Goal: Task Accomplishment & Management: Complete application form

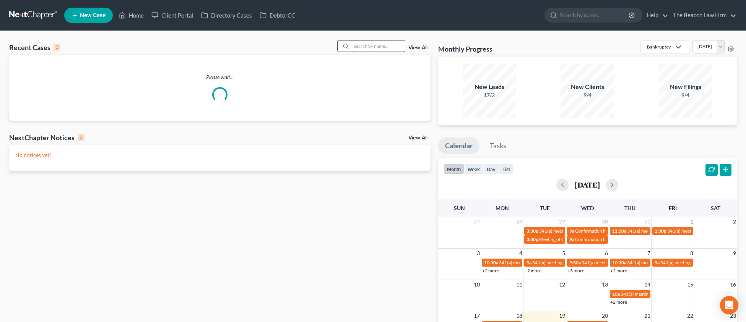
click at [379, 44] on input "search" at bounding box center [379, 46] width 54 height 11
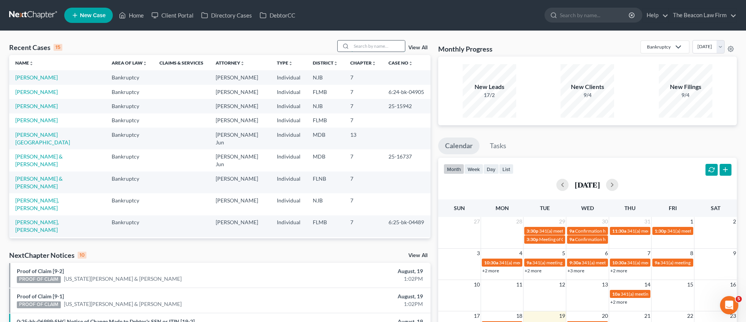
click at [360, 49] on input "search" at bounding box center [379, 46] width 54 height 11
paste input "[PERSON_NAME]"
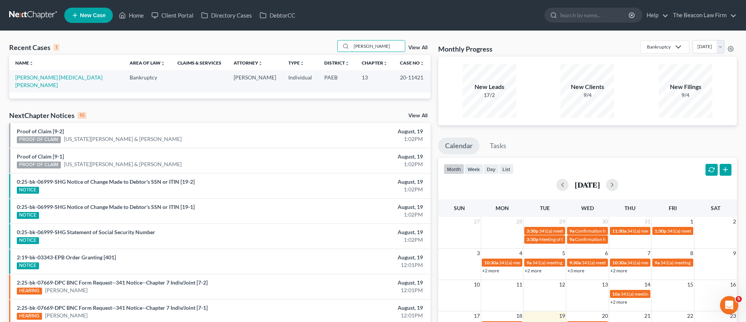
type input "[PERSON_NAME]"
click at [91, 18] on span "New Case" at bounding box center [93, 16] width 26 height 6
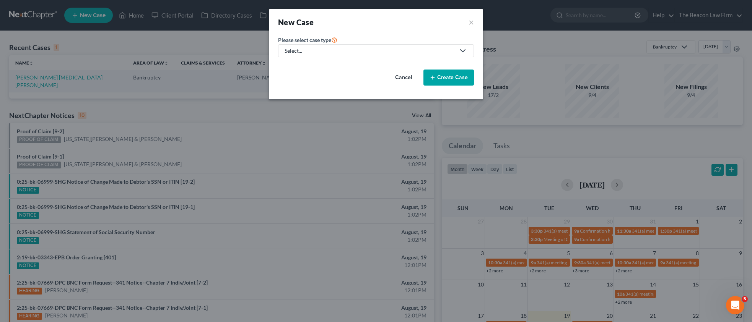
drag, startPoint x: 307, startPoint y: 49, endPoint x: 306, endPoint y: 56, distance: 6.6
click at [307, 49] on div "Select..." at bounding box center [370, 51] width 171 height 8
click at [302, 63] on div "Bankruptcy Other" at bounding box center [299, 71] width 42 height 29
click at [301, 58] on div "Please select case type * Select... Bankruptcy Other Cancel Create Case" at bounding box center [376, 63] width 204 height 57
click at [300, 50] on div "Select..." at bounding box center [370, 51] width 171 height 8
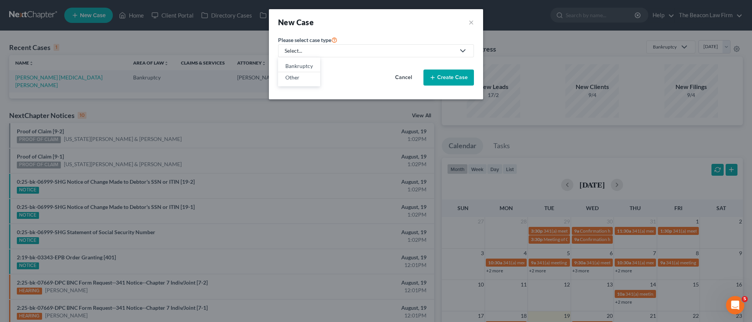
click at [301, 65] on div "Bankruptcy" at bounding box center [299, 66] width 28 height 8
select select "15"
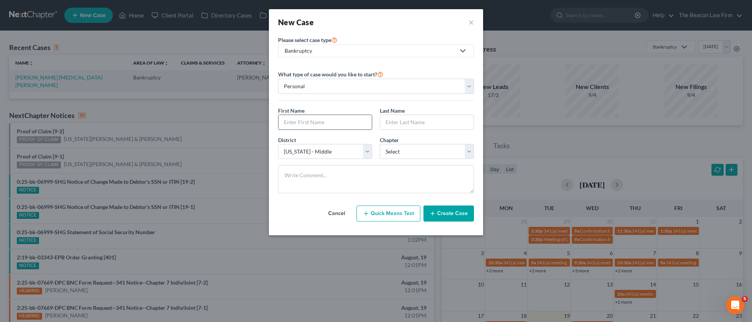
paste input "[PERSON_NAME]"
type input "[PERSON_NAME]"
paste input "[PERSON_NAME]"
drag, startPoint x: 399, startPoint y: 119, endPoint x: 368, endPoint y: 119, distance: 31.4
click at [368, 121] on div "First Name * [PERSON_NAME] Last Name * [PERSON_NAME]" at bounding box center [376, 121] width 204 height 29
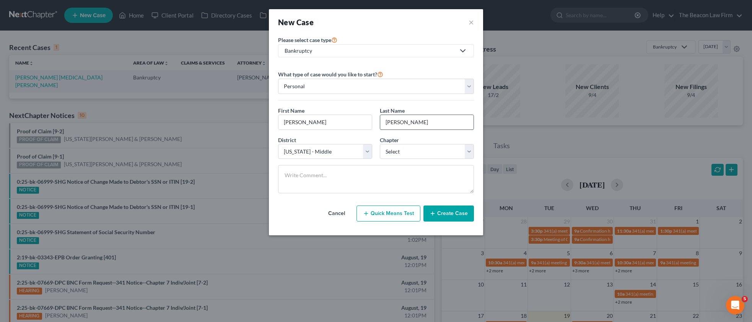
click at [389, 122] on input "[PERSON_NAME]" at bounding box center [426, 122] width 93 height 15
click at [388, 122] on input "[PERSON_NAME]" at bounding box center [426, 122] width 93 height 15
type input "[PERSON_NAME]"
drag, startPoint x: 329, startPoint y: 123, endPoint x: 301, endPoint y: 122, distance: 28.3
click at [301, 122] on input "[PERSON_NAME]" at bounding box center [324, 122] width 93 height 15
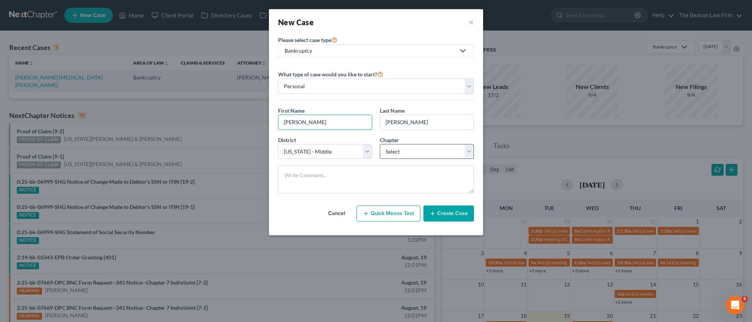
type input "[PERSON_NAME]"
select select "0"
drag, startPoint x: 439, startPoint y: 210, endPoint x: 443, endPoint y: 212, distance: 4.6
click at [440, 211] on button "Create Case" at bounding box center [448, 214] width 50 height 16
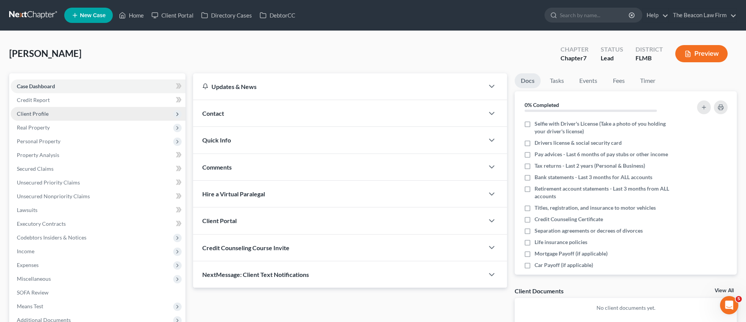
click at [41, 115] on span "Client Profile" at bounding box center [33, 114] width 32 height 7
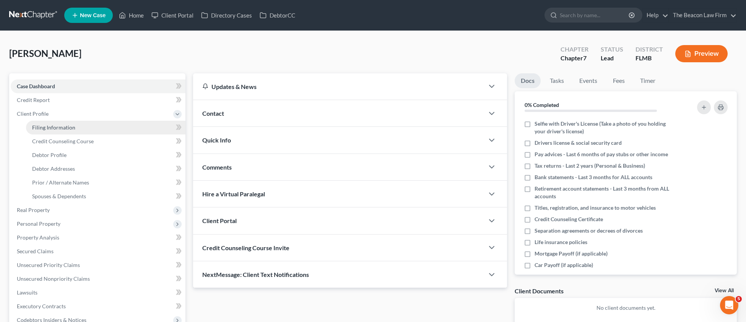
click at [47, 129] on span "Filing Information" at bounding box center [53, 127] width 43 height 7
select select "1"
select select "0"
select select "15"
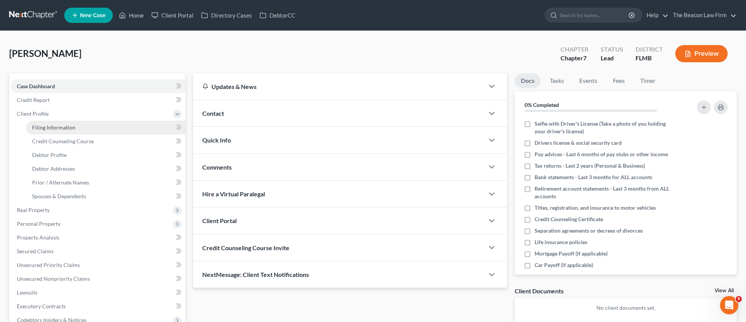
select select "9"
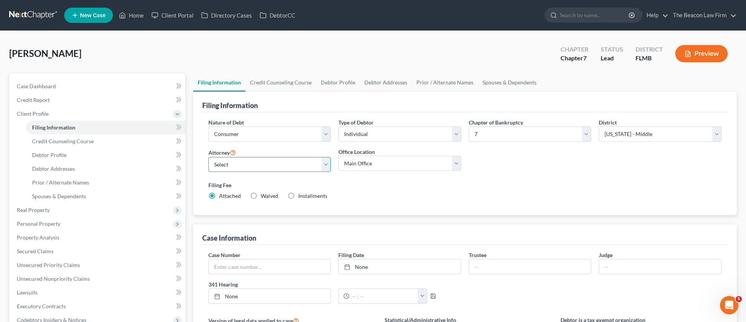
select select "6"
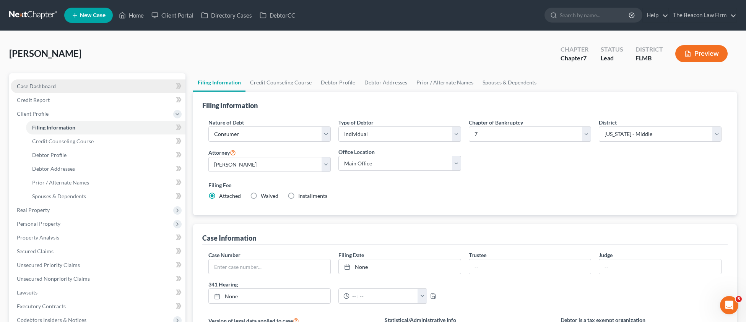
click at [37, 85] on span "Case Dashboard" at bounding box center [36, 86] width 39 height 7
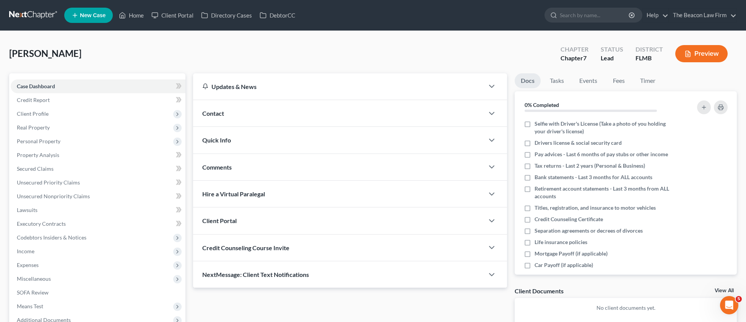
drag, startPoint x: 244, startPoint y: 114, endPoint x: 254, endPoint y: 115, distance: 10.3
click at [246, 114] on div "Contact" at bounding box center [338, 113] width 291 height 26
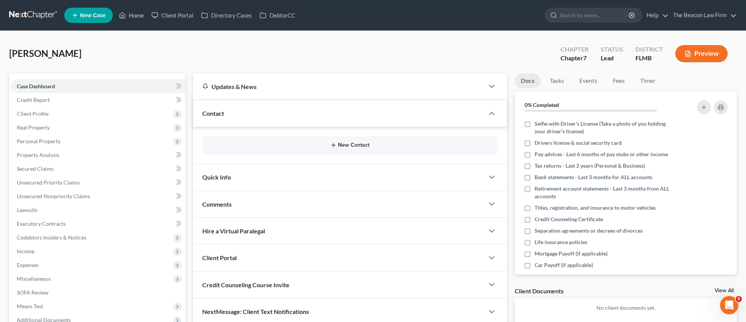
click at [345, 145] on button "New Contact" at bounding box center [349, 145] width 283 height 6
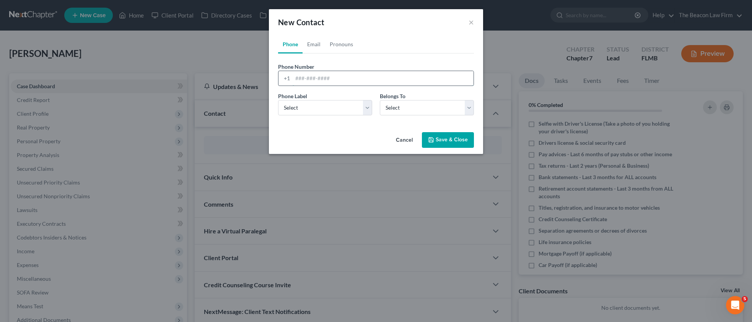
click at [307, 81] on input "tel" at bounding box center [383, 78] width 181 height 15
paste input "[PHONE_NUMBER]"
type input "[PHONE_NUMBER]"
select select "0"
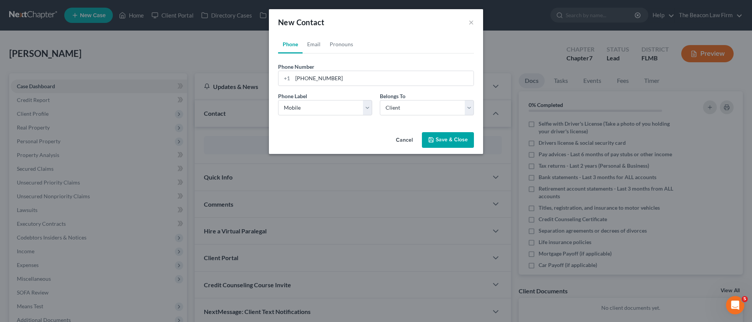
click at [443, 136] on button "Save & Close" at bounding box center [448, 140] width 52 height 16
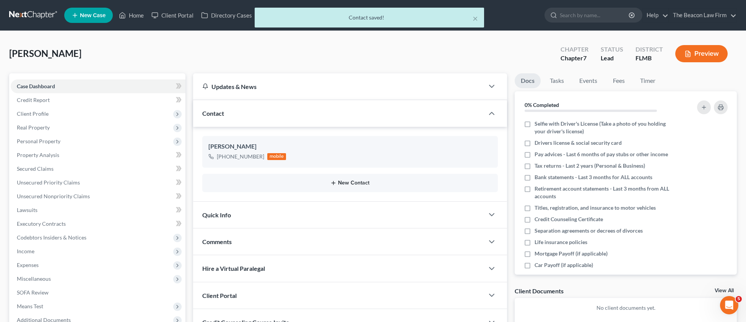
click at [355, 185] on button "New Contact" at bounding box center [349, 183] width 283 height 6
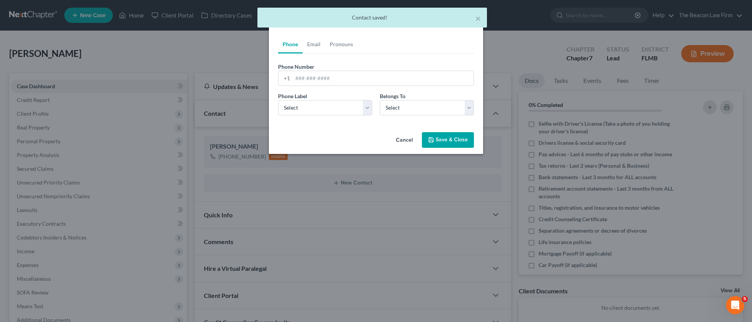
drag, startPoint x: 312, startPoint y: 45, endPoint x: 297, endPoint y: 47, distance: 14.7
click at [311, 46] on link "Email" at bounding box center [314, 44] width 23 height 18
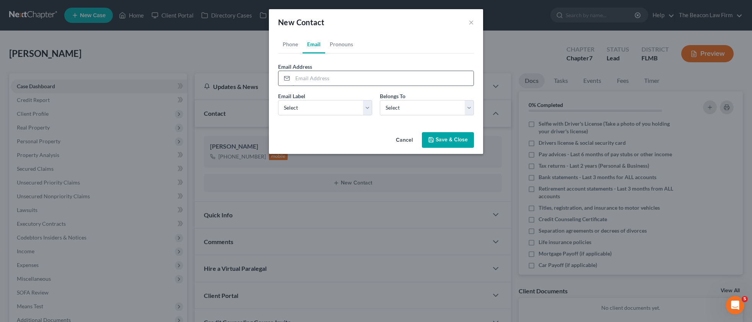
drag, startPoint x: 321, startPoint y: 78, endPoint x: 327, endPoint y: 81, distance: 6.8
paste input "[EMAIL_ADDRESS][DOMAIN_NAME]"
type input "[EMAIL_ADDRESS][DOMAIN_NAME]"
select select "0"
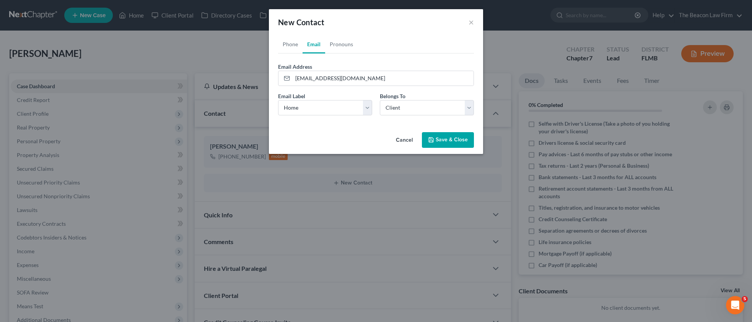
click at [438, 139] on button "Save & Close" at bounding box center [448, 140] width 52 height 16
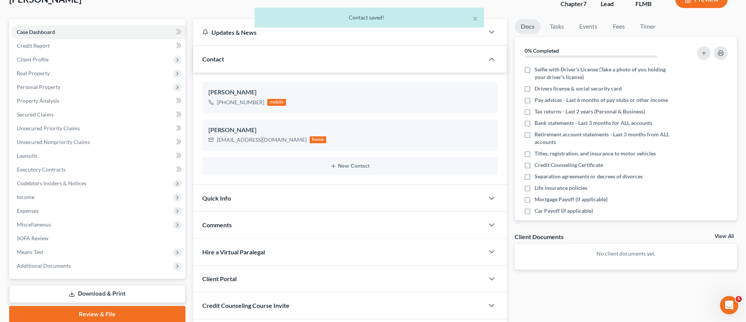
scroll to position [106, 0]
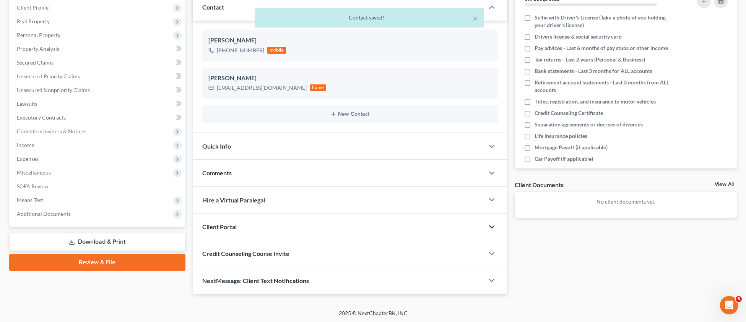
click at [492, 227] on polyline "button" at bounding box center [492, 227] width 5 height 2
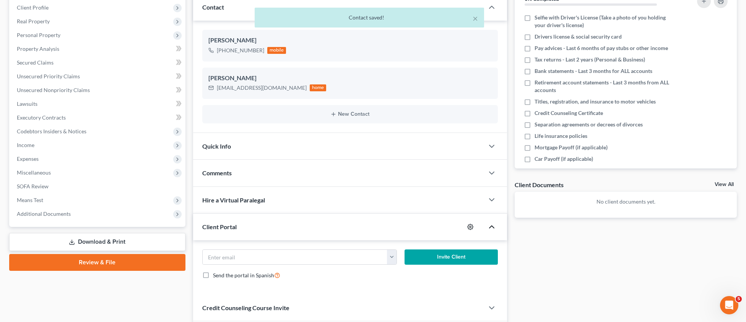
click at [470, 225] on icon "button" at bounding box center [470, 227] width 6 height 6
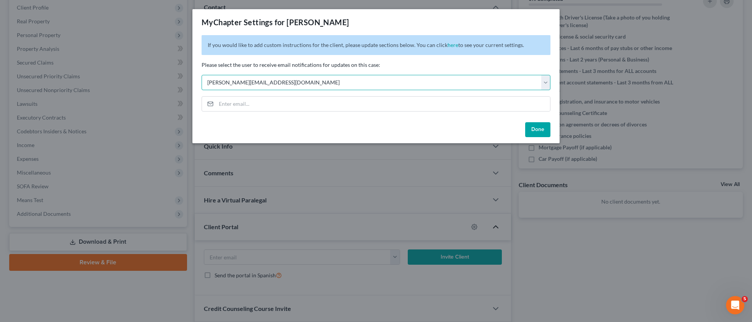
select select "2"
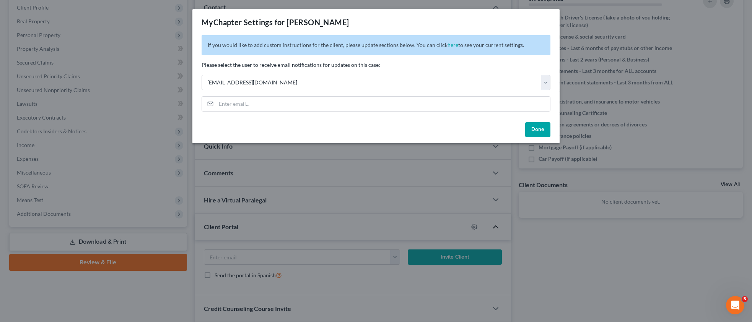
click at [530, 129] on button "Done" at bounding box center [537, 129] width 25 height 15
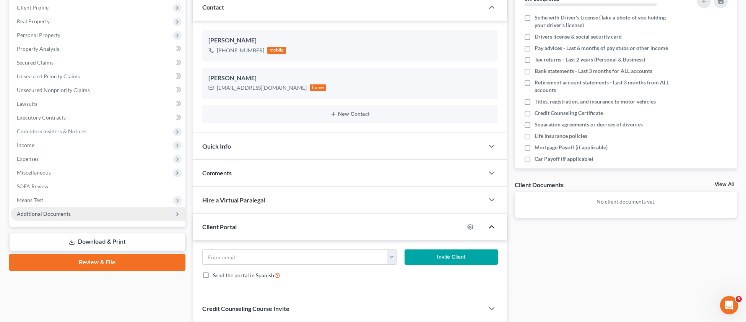
click at [56, 215] on span "Additional Documents" at bounding box center [44, 214] width 54 height 7
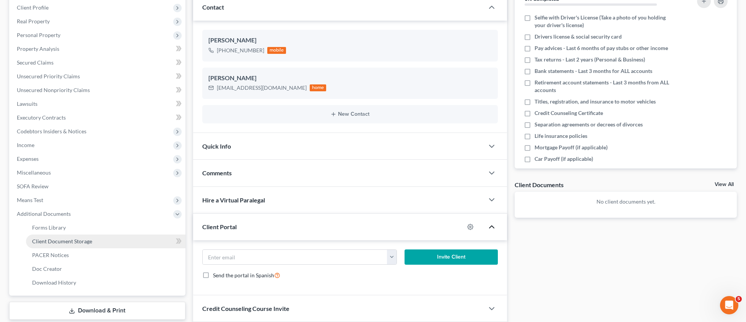
click at [75, 244] on span "Client Document Storage" at bounding box center [62, 241] width 60 height 7
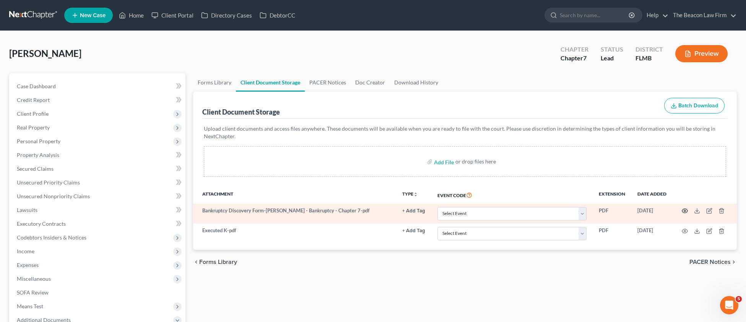
click at [684, 210] on circle "button" at bounding box center [685, 211] width 2 height 2
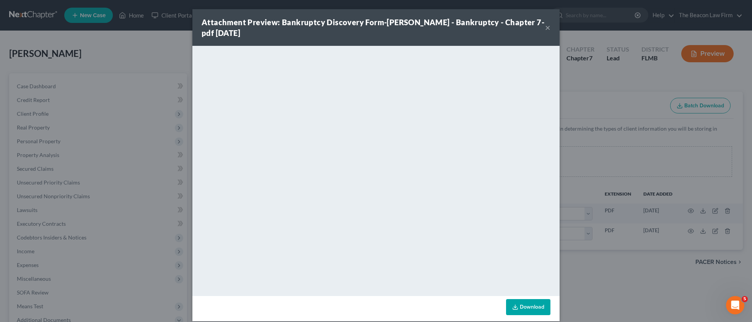
drag, startPoint x: 546, startPoint y: 28, endPoint x: 554, endPoint y: 28, distance: 8.1
click at [547, 28] on button "×" at bounding box center [547, 27] width 5 height 9
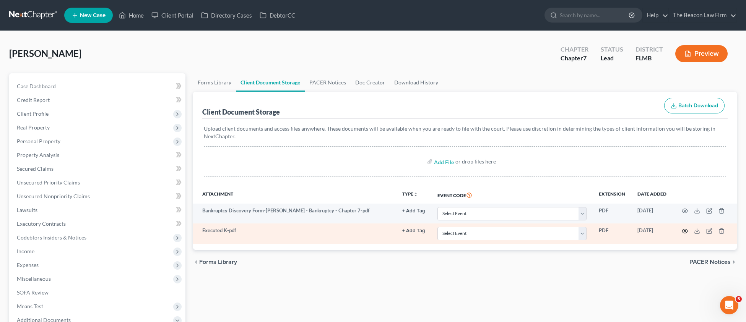
click at [685, 231] on icon "button" at bounding box center [685, 231] width 6 height 6
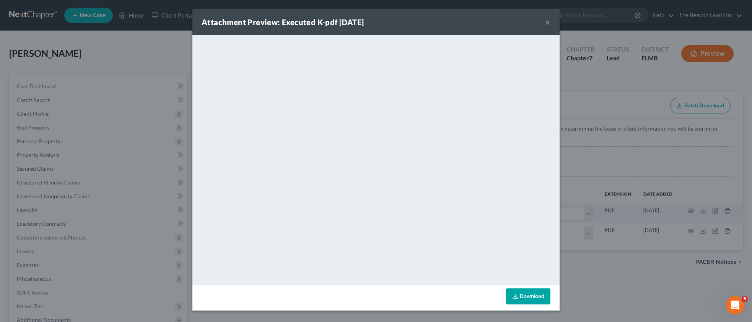
click at [544, 24] on div "Attachment Preview: Executed K-pdf [DATE] ×" at bounding box center [375, 22] width 367 height 26
click at [547, 22] on button "×" at bounding box center [547, 22] width 5 height 9
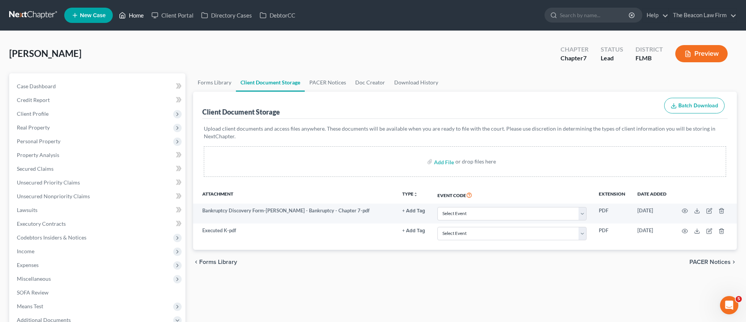
click at [135, 17] on link "Home" at bounding box center [131, 15] width 33 height 14
